Goal: Information Seeking & Learning: Learn about a topic

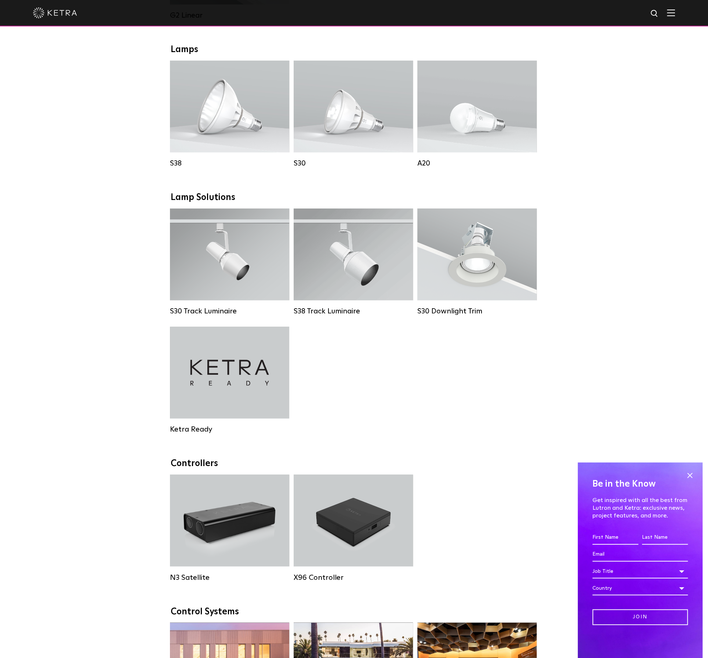
scroll to position [514, 0]
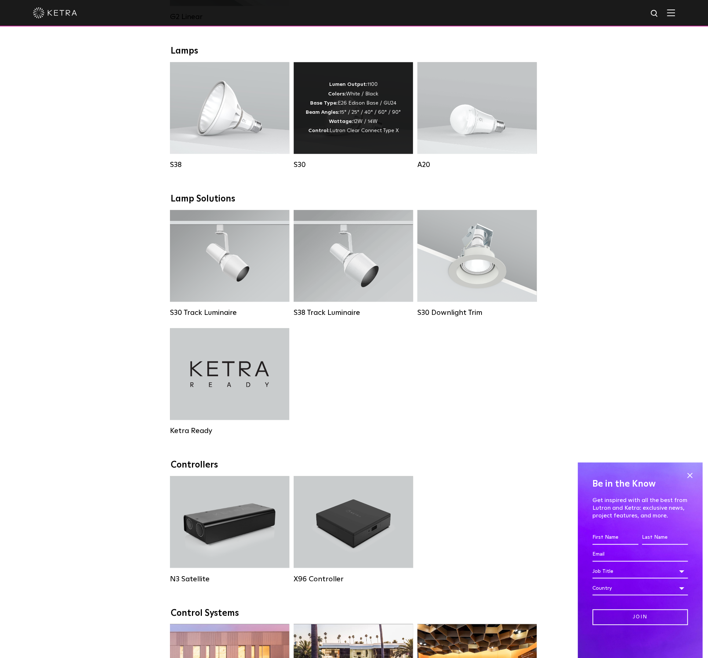
click at [370, 93] on div "Lumen Output: 1100 Colors: White / Black Base Type: E26 Edison Base / GU24 Beam…" at bounding box center [353, 107] width 95 height 55
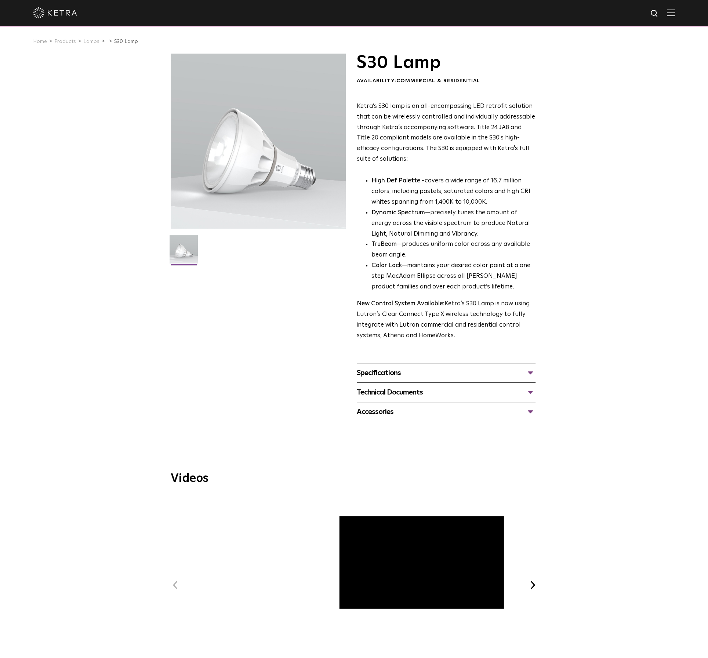
click at [390, 374] on div "Specifications" at bounding box center [446, 373] width 179 height 12
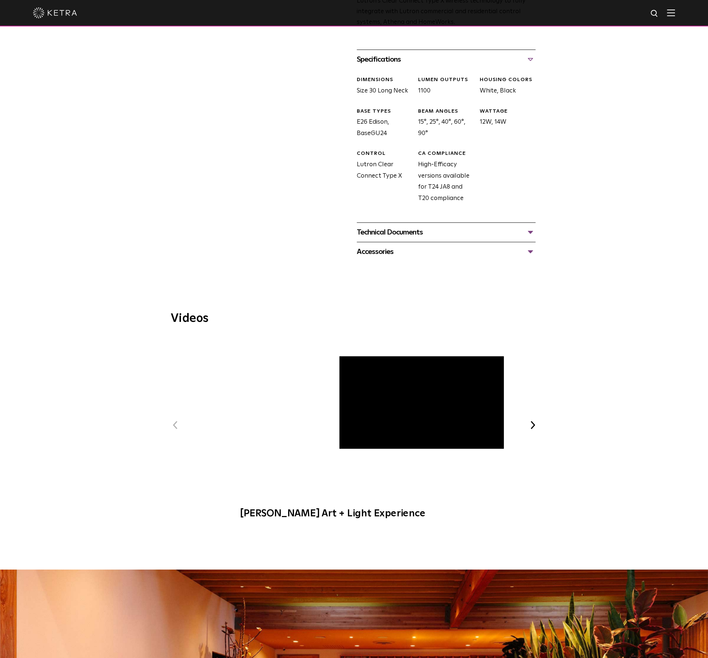
scroll to position [209, 0]
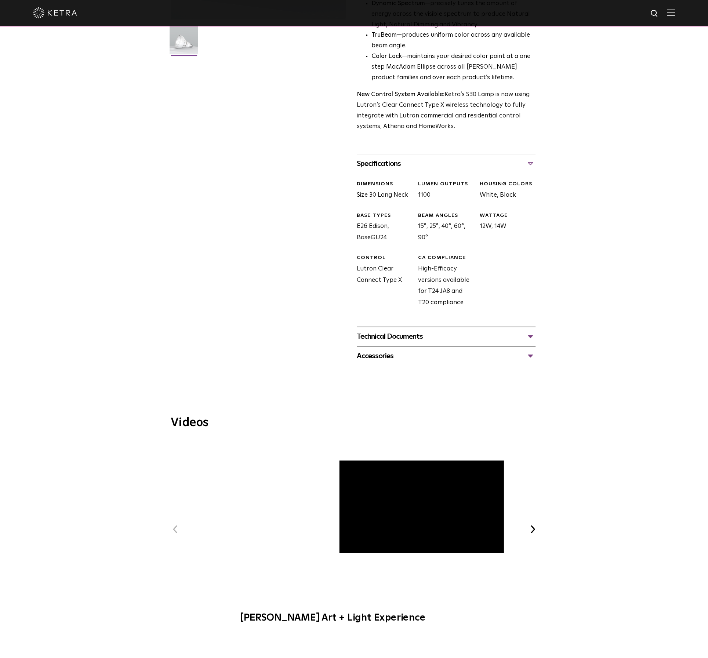
click at [416, 337] on div "Technical Documents" at bounding box center [446, 337] width 179 height 12
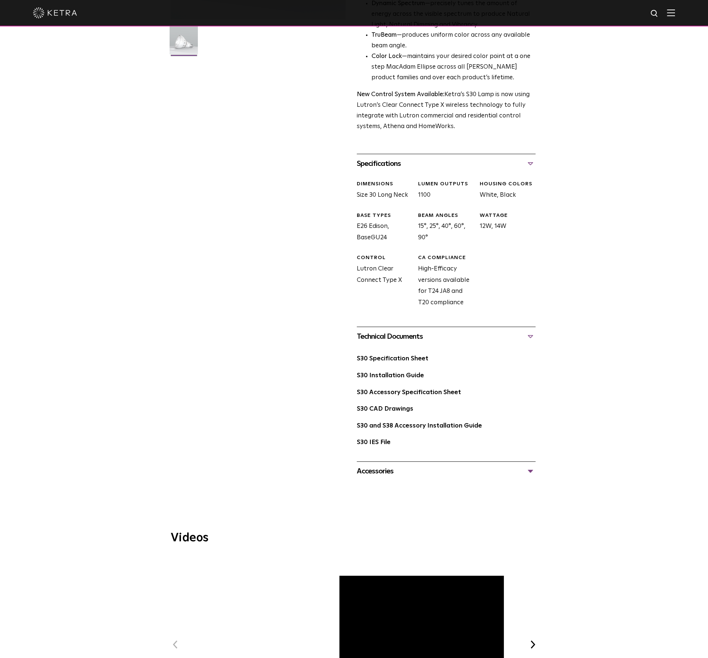
scroll to position [0, 0]
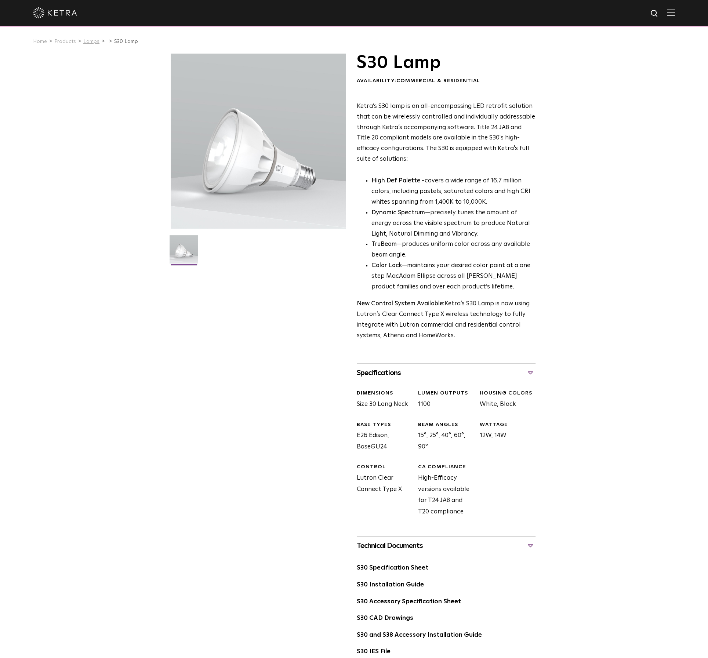
click at [84, 40] on link "Lamps" at bounding box center [91, 41] width 16 height 5
